Goal: Transaction & Acquisition: Purchase product/service

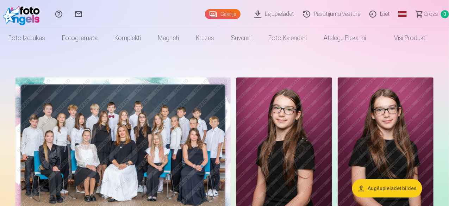
click at [230, 106] on img at bounding box center [122, 149] width 215 height 144
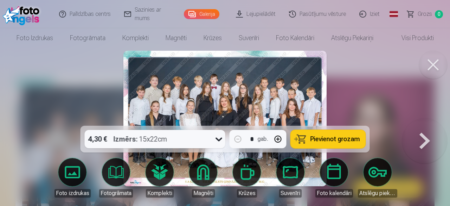
click at [435, 65] on button at bounding box center [433, 65] width 28 height 28
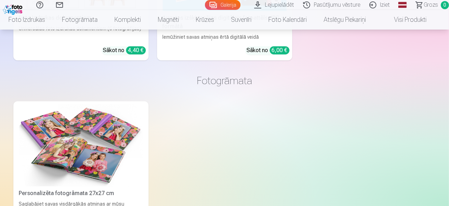
scroll to position [2041, 0]
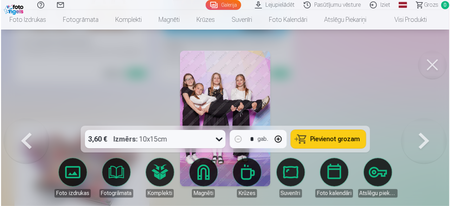
scroll to position [2048, 0]
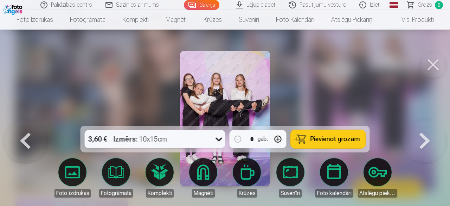
click at [433, 65] on button at bounding box center [433, 65] width 28 height 28
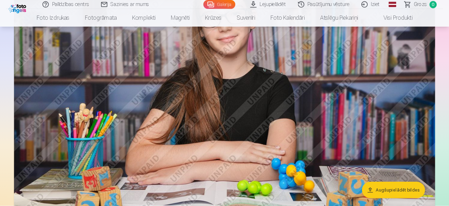
scroll to position [2041, 0]
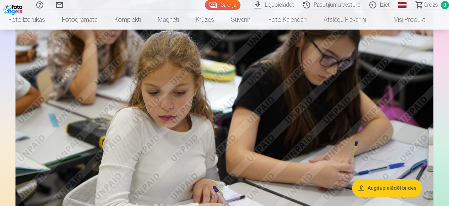
scroll to position [1055, 0]
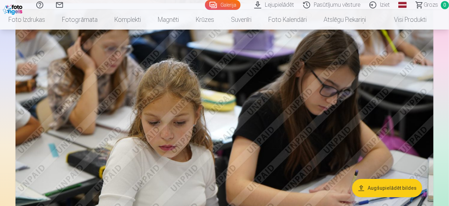
click at [406, 20] on link "Visi produkti" at bounding box center [404, 20] width 61 height 20
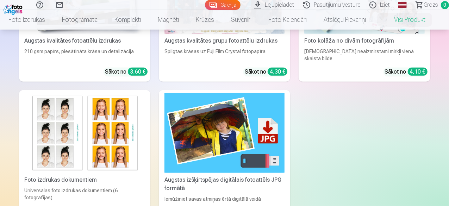
scroll to position [35, 0]
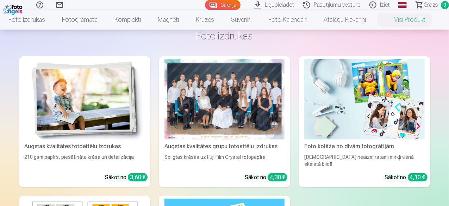
click at [62, 83] on img at bounding box center [85, 99] width 120 height 80
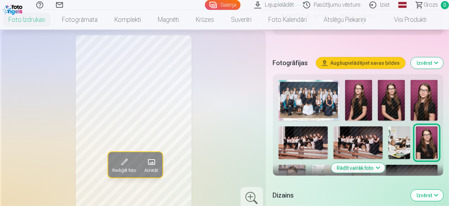
scroll to position [281, 0]
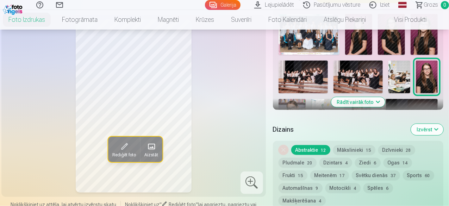
click at [350, 97] on button "Rādīt vairāk foto" at bounding box center [358, 102] width 54 height 10
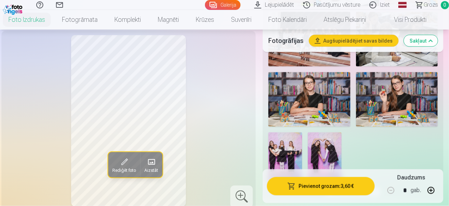
scroll to position [598, 0]
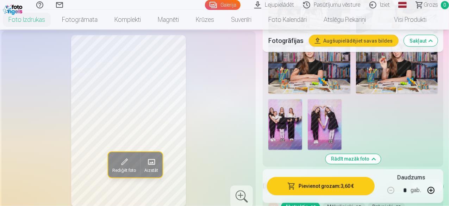
click at [302, 112] on img at bounding box center [285, 124] width 34 height 51
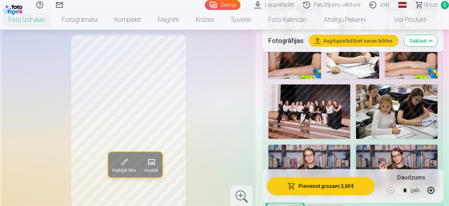
scroll to position [457, 0]
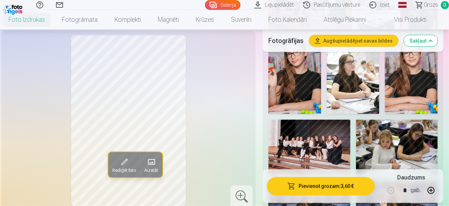
click at [401, 126] on img at bounding box center [397, 147] width 82 height 55
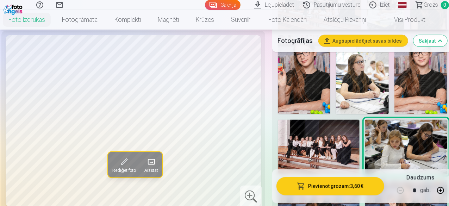
click at [318, 127] on img at bounding box center [319, 147] width 82 height 55
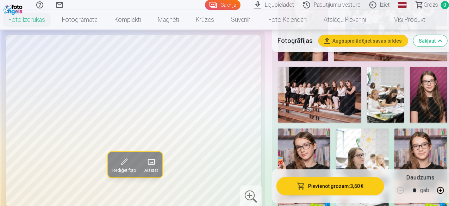
scroll to position [352, 0]
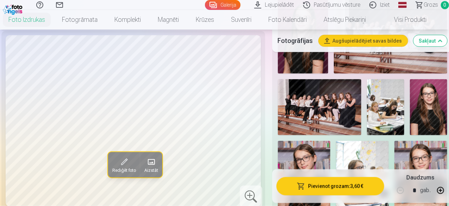
click at [417, 143] on img at bounding box center [420, 180] width 53 height 79
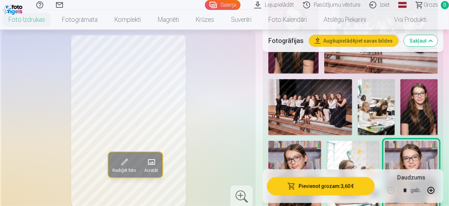
click at [371, 154] on img at bounding box center [352, 180] width 53 height 79
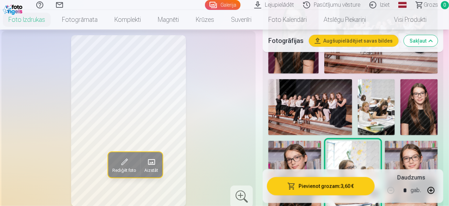
click at [299, 147] on img at bounding box center [294, 180] width 53 height 79
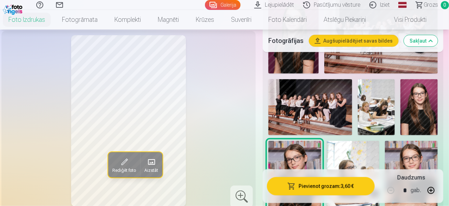
click at [417, 114] on img at bounding box center [418, 107] width 37 height 56
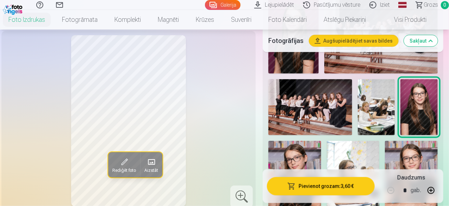
click at [402, 118] on div at bounding box center [352, 166] width 175 height 465
click at [395, 118] on img at bounding box center [375, 107] width 37 height 56
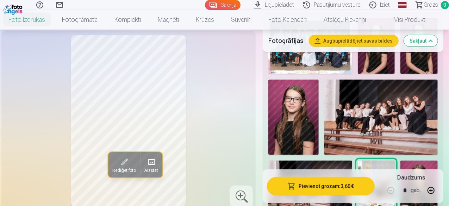
scroll to position [281, 0]
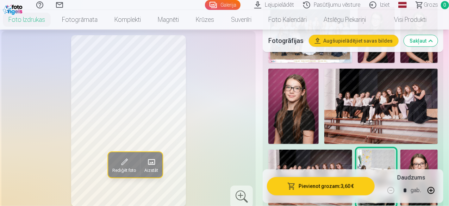
click at [339, 150] on img at bounding box center [310, 178] width 84 height 56
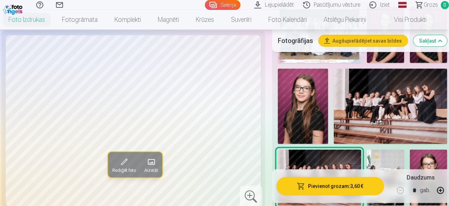
click at [367, 117] on img at bounding box center [390, 107] width 113 height 76
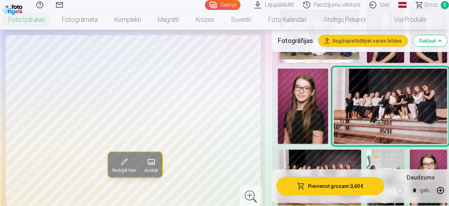
click at [324, 106] on img at bounding box center [303, 107] width 50 height 76
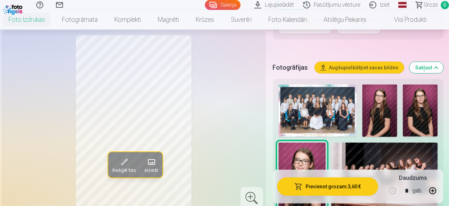
scroll to position [352, 0]
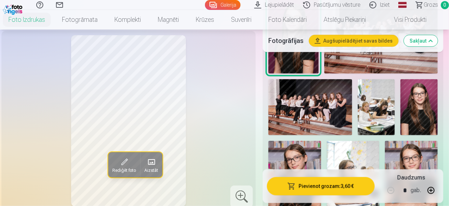
click at [390, 110] on img at bounding box center [375, 107] width 37 height 56
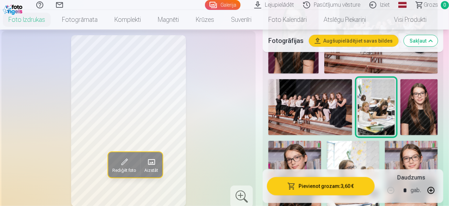
click at [414, 88] on img at bounding box center [418, 107] width 37 height 56
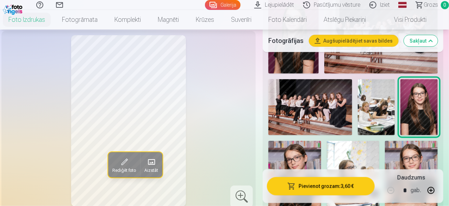
click at [357, 144] on img at bounding box center [352, 180] width 53 height 79
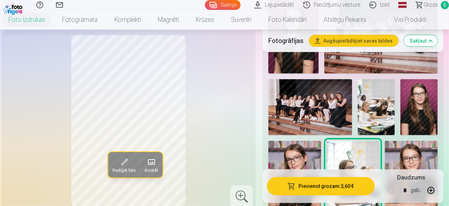
click at [420, 141] on img at bounding box center [411, 180] width 53 height 79
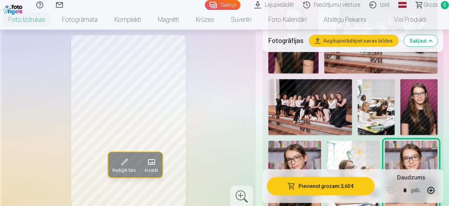
click at [379, 105] on img at bounding box center [375, 107] width 37 height 56
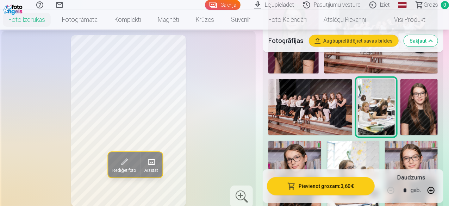
click at [414, 98] on img at bounding box center [418, 107] width 37 height 56
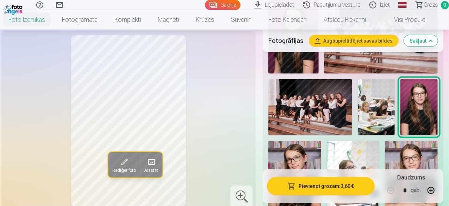
click at [417, 135] on div at bounding box center [352, 166] width 175 height 465
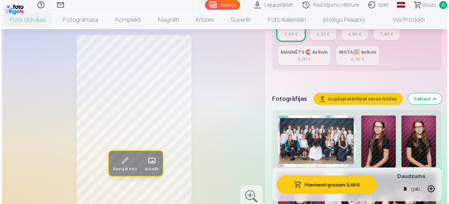
scroll to position [211, 0]
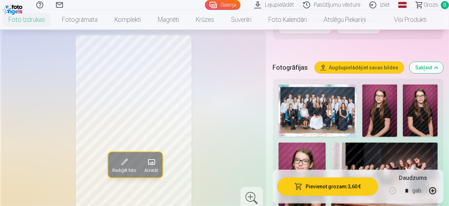
click at [356, 107] on img at bounding box center [317, 110] width 78 height 52
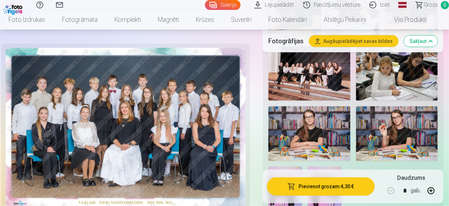
scroll to position [528, 0]
click at [426, 130] on img at bounding box center [397, 133] width 82 height 55
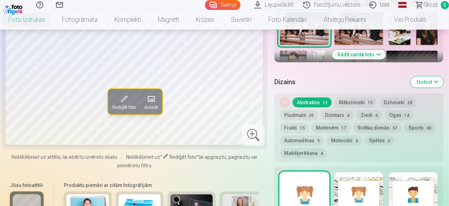
scroll to position [281, 0]
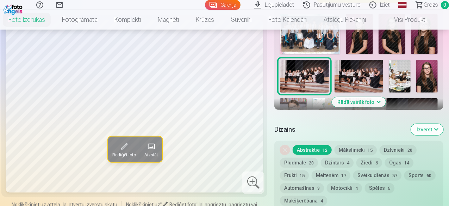
click at [357, 97] on button "Rādīt vairāk foto" at bounding box center [359, 102] width 54 height 10
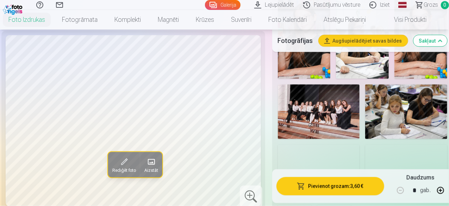
scroll to position [457, 0]
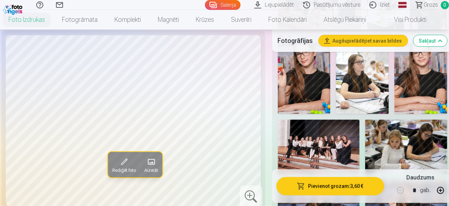
click at [307, 87] on img at bounding box center [304, 74] width 53 height 79
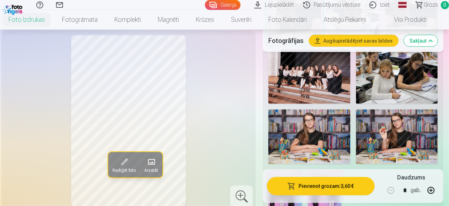
scroll to position [598, 0]
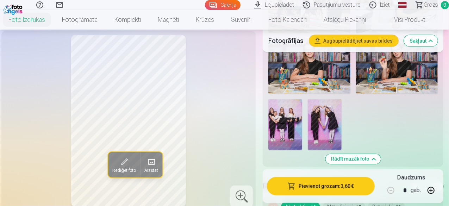
click at [392, 69] on img at bounding box center [397, 66] width 82 height 55
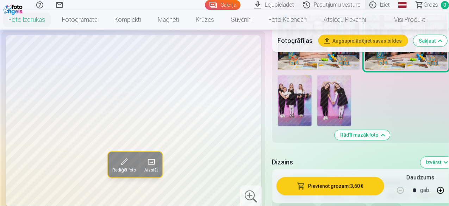
scroll to position [633, 0]
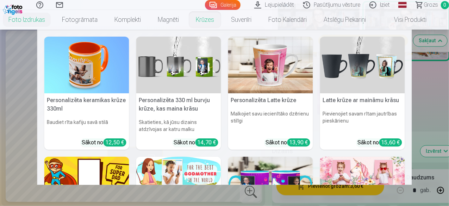
click at [212, 19] on link "Krūzes" at bounding box center [204, 20] width 35 height 20
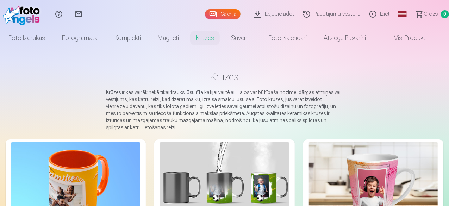
click at [70, 161] on img at bounding box center [75, 185] width 129 height 86
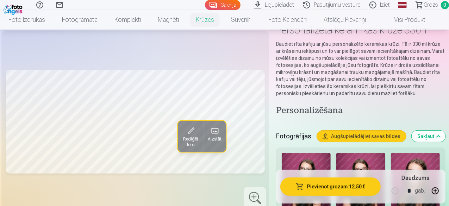
scroll to position [70, 0]
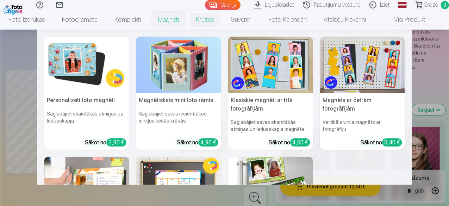
click at [430, 70] on nav "Personalizēti foto magnēti Saglabājiet skaistākās atmiņas uz ledusskapja Sākot …" at bounding box center [224, 107] width 449 height 155
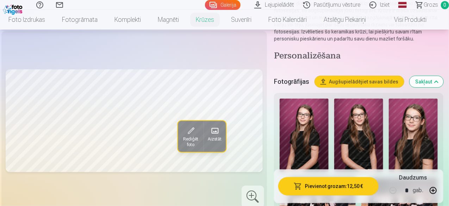
scroll to position [35, 0]
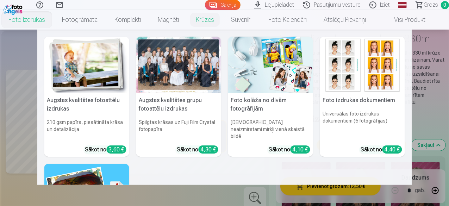
click at [31, 17] on link "Foto izdrukas" at bounding box center [26, 20] width 53 height 20
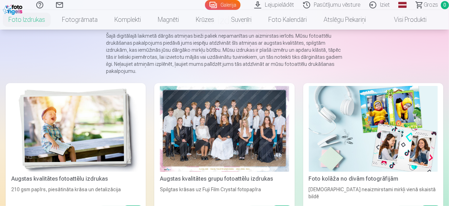
scroll to position [70, 0]
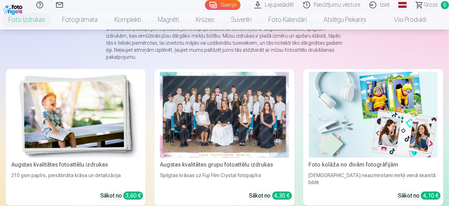
click at [167, 109] on div at bounding box center [224, 115] width 129 height 86
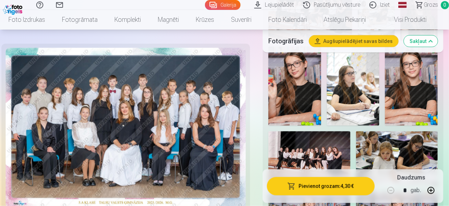
scroll to position [493, 0]
